Goal: Information Seeking & Learning: Learn about a topic

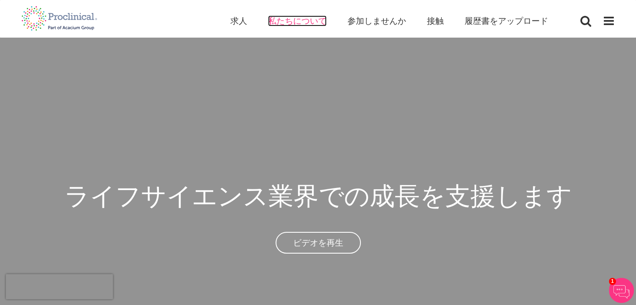
click at [305, 22] on font "私たちについて" at bounding box center [297, 20] width 59 height 11
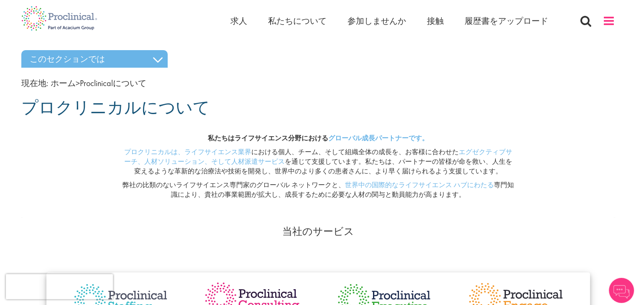
click at [603, 21] on div "家 求人 私たちについて 参加しませんか 接触 履歴書をアップロード" at bounding box center [423, 23] width 385 height 17
click at [605, 21] on span at bounding box center [609, 21] width 13 height 13
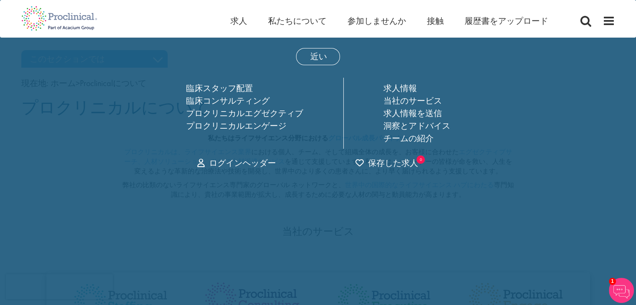
click at [601, 27] on div "家 求人 私たちについて 参加しませんか 接触 履歴書をアップロード" at bounding box center [423, 23] width 385 height 17
click at [321, 58] on font "近い" at bounding box center [318, 56] width 17 height 11
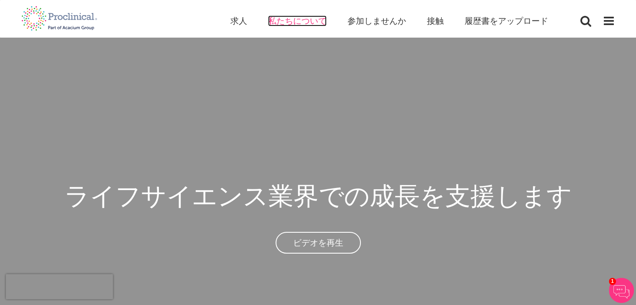
click at [281, 20] on font "私たちについて" at bounding box center [297, 20] width 59 height 11
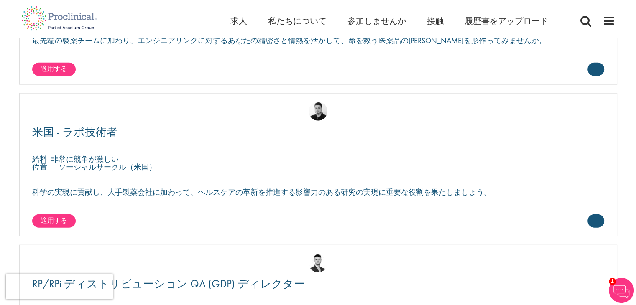
scroll to position [2040, 0]
